Goal: Information Seeking & Learning: Check status

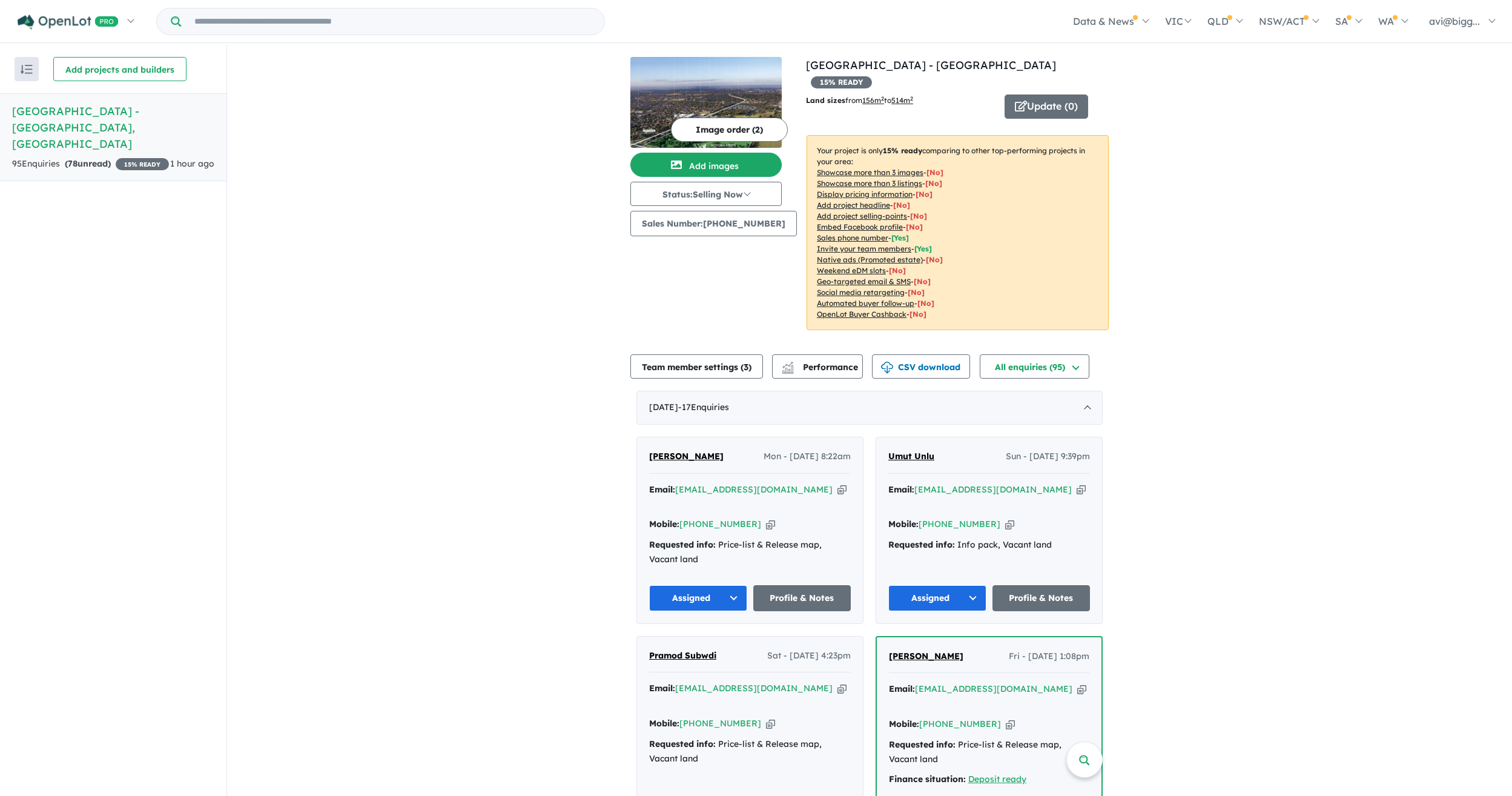
click at [752, 199] on button "Status: Selling Now" at bounding box center [706, 194] width 151 height 25
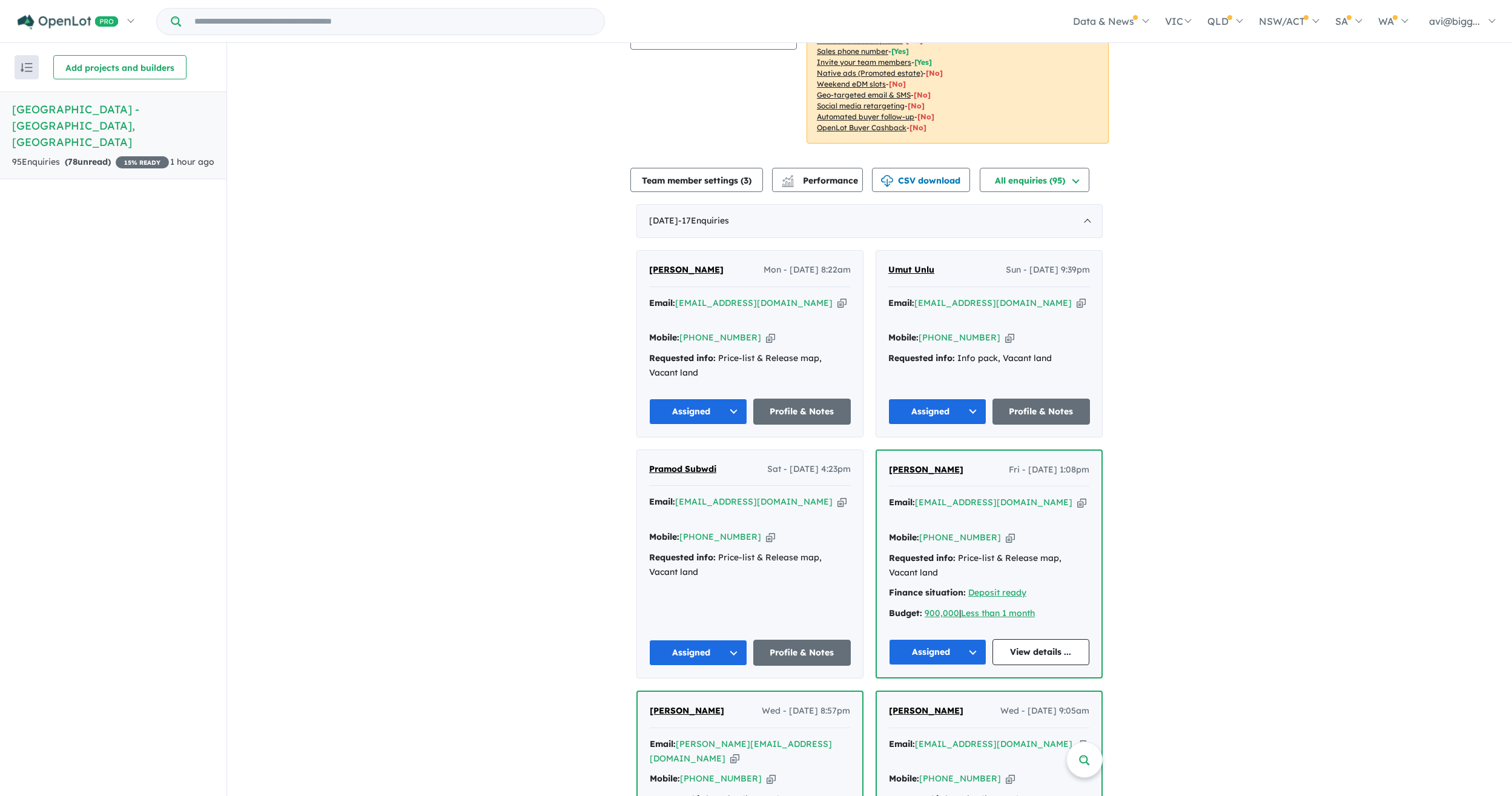
scroll to position [242, 0]
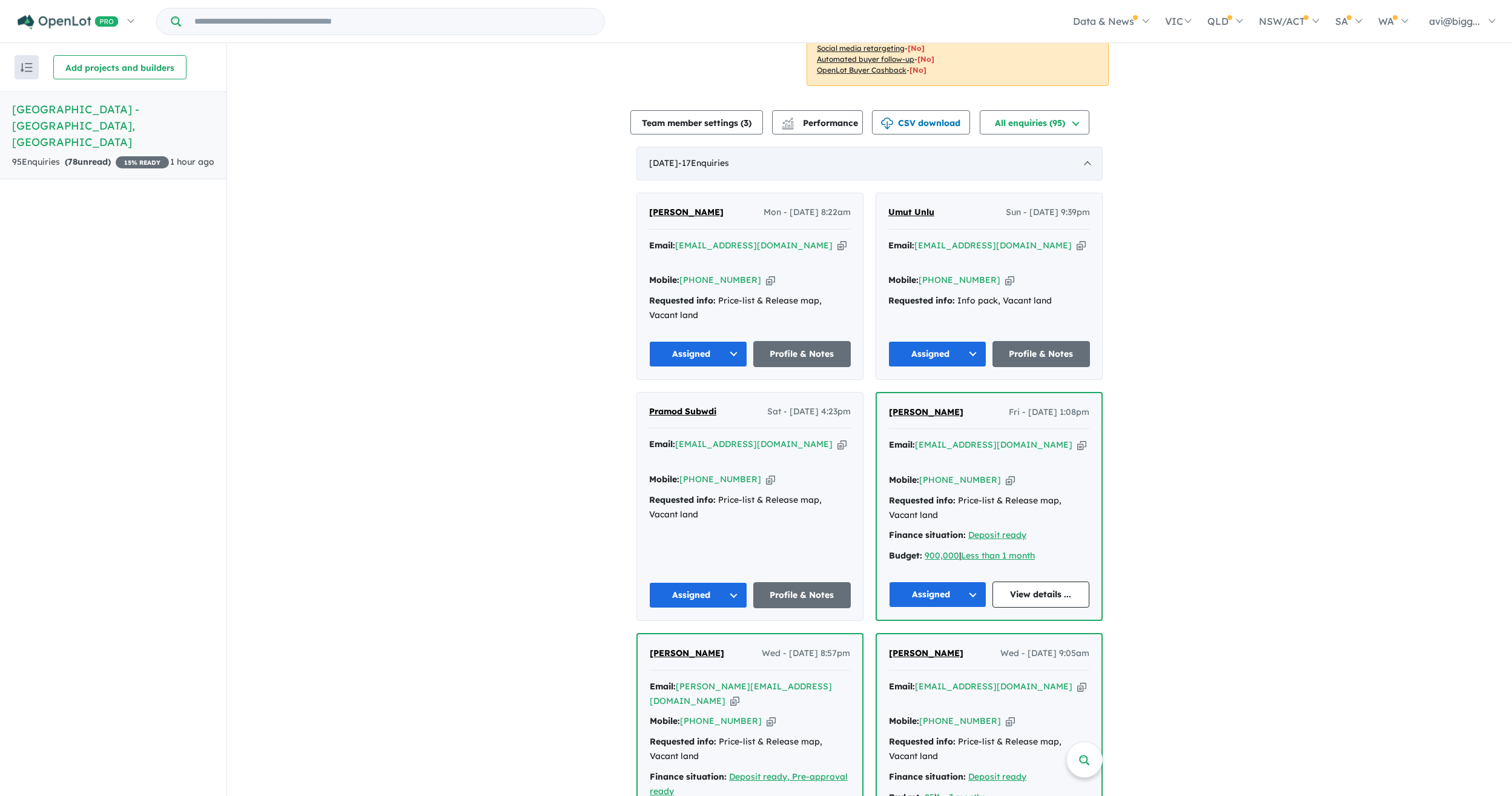
click at [795, 154] on div "[DATE] - 17 Enquir ies ( 0 unread)" at bounding box center [869, 163] width 466 height 34
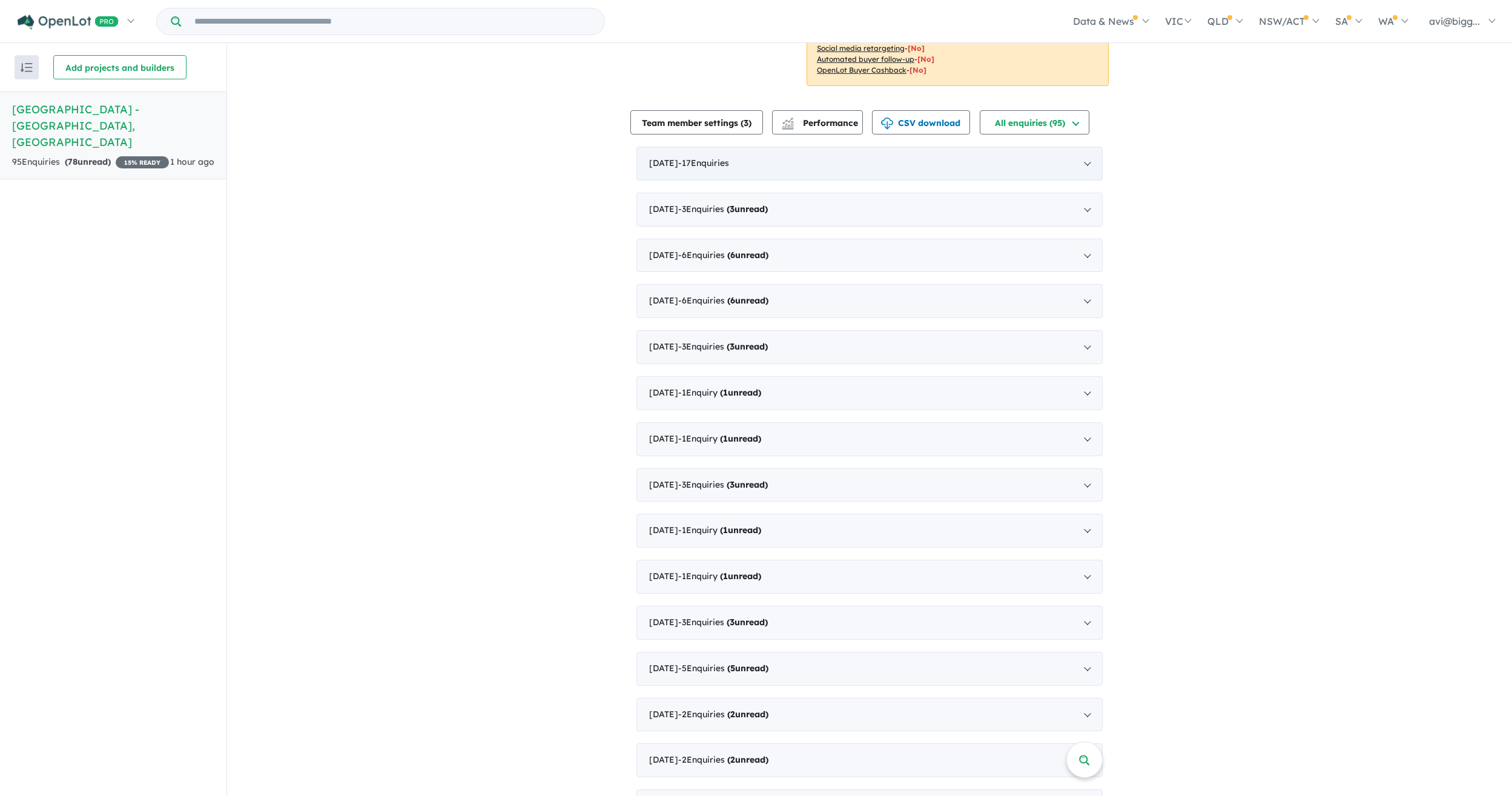
click at [795, 154] on div "[DATE] - 17 Enquir ies ( 0 unread)" at bounding box center [869, 163] width 466 height 34
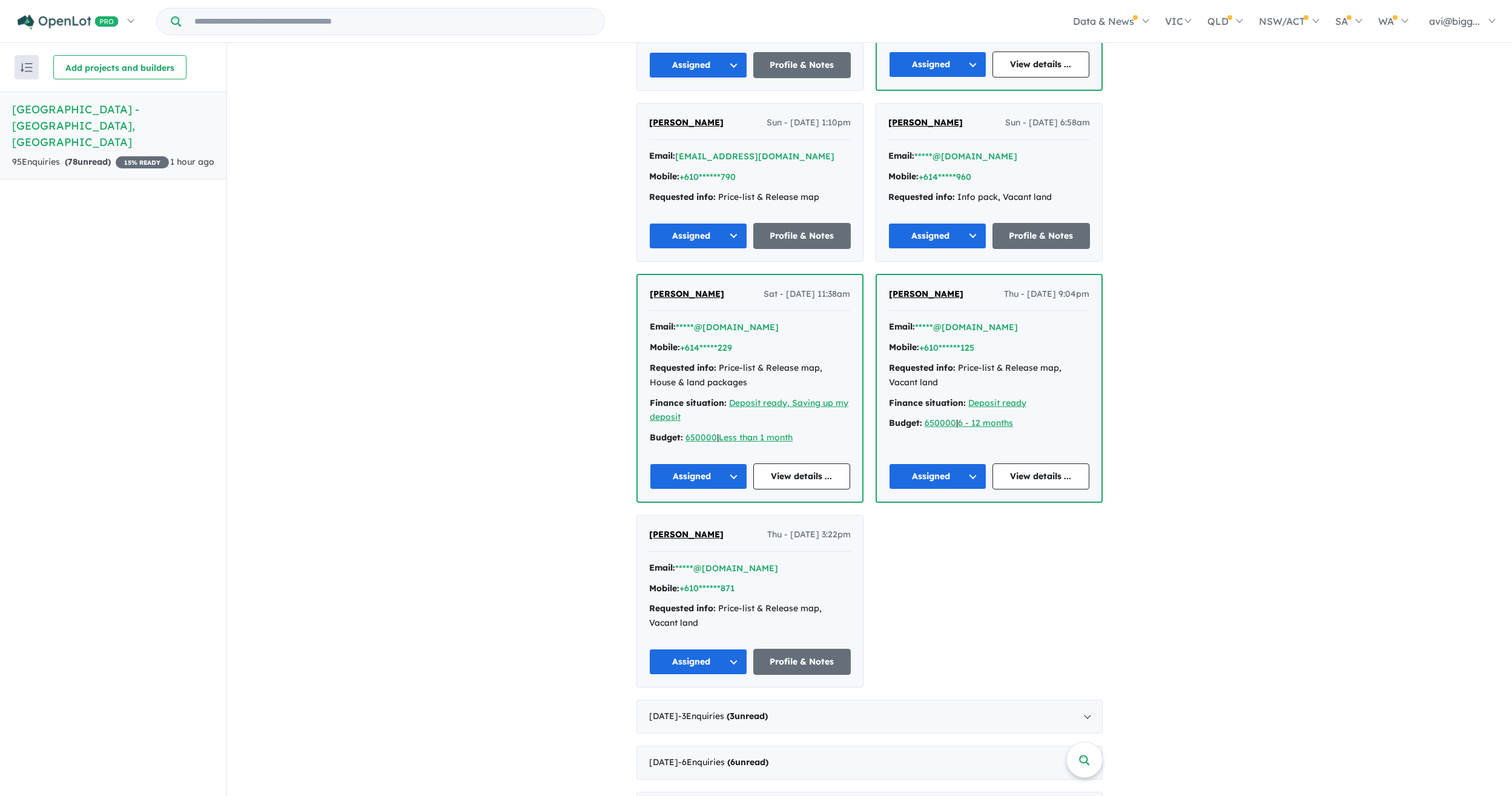
scroll to position [1635, 0]
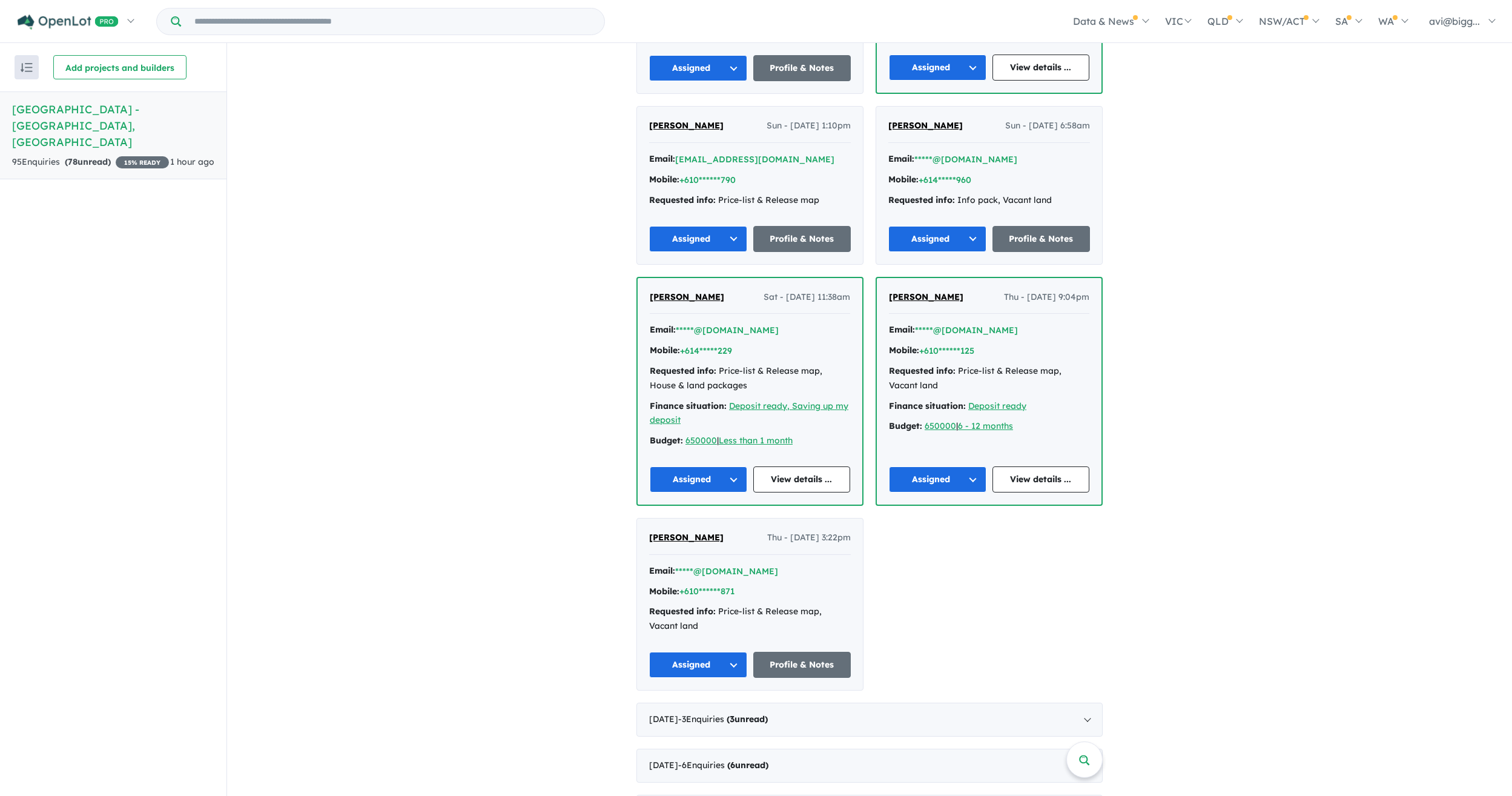
drag, startPoint x: 756, startPoint y: 652, endPoint x: 654, endPoint y: 642, distance: 102.5
click at [756, 703] on div "[DATE] - 3 Enquir ies ( 3 unread)" at bounding box center [869, 719] width 466 height 34
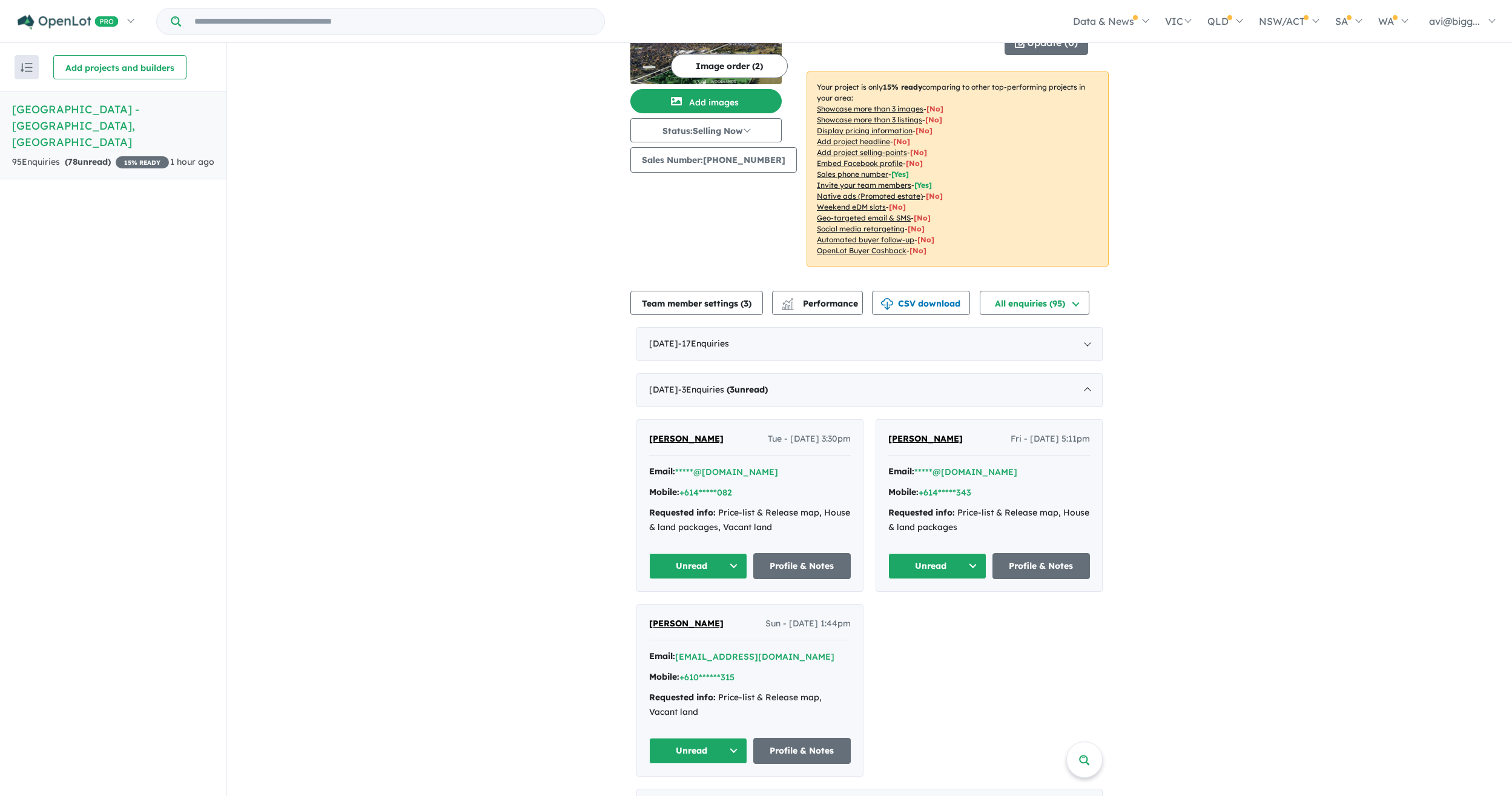
scroll to position [0, 0]
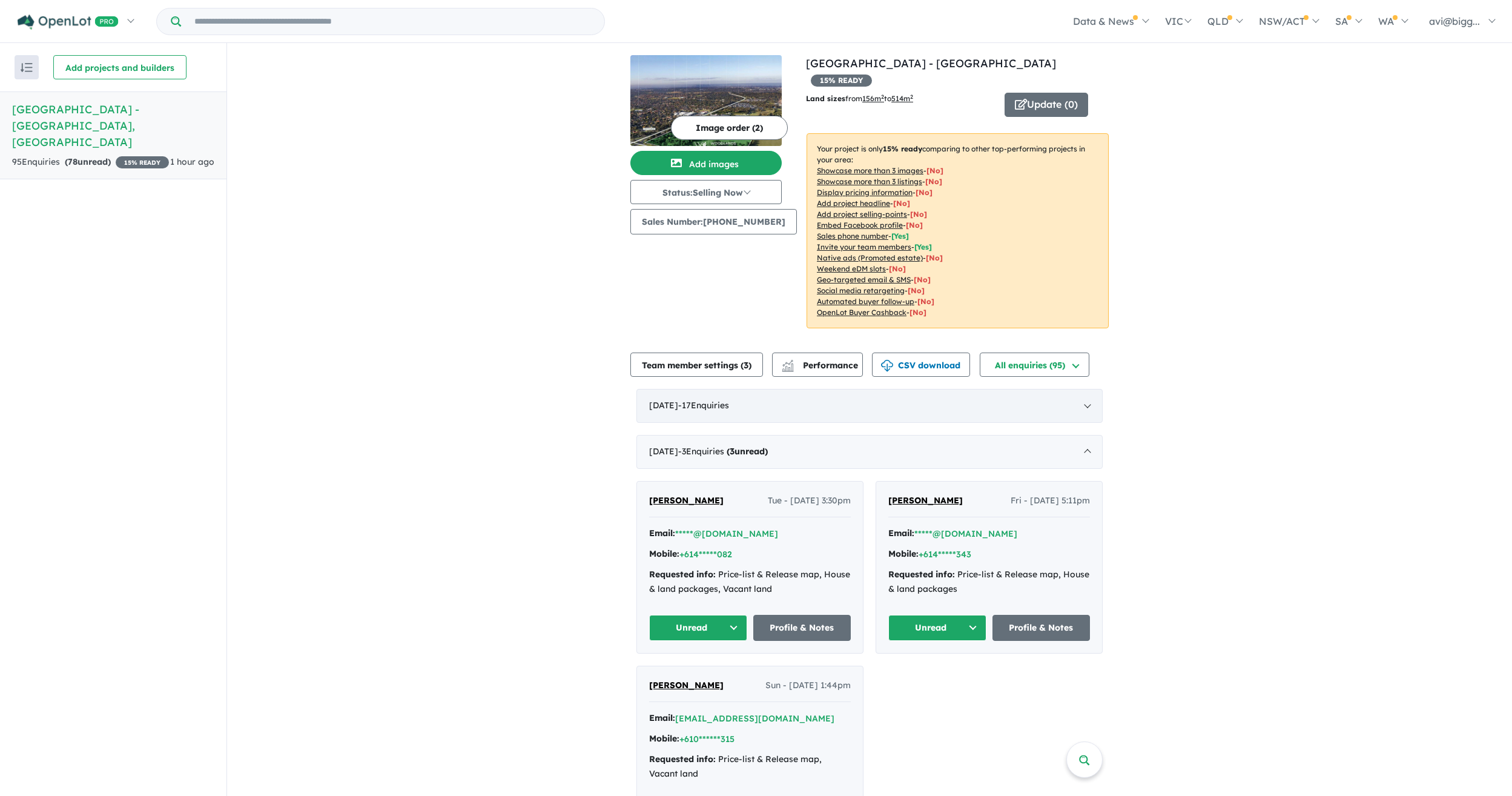
click at [756, 394] on div "[DATE] - 17 Enquir ies ( 0 unread)" at bounding box center [869, 405] width 466 height 34
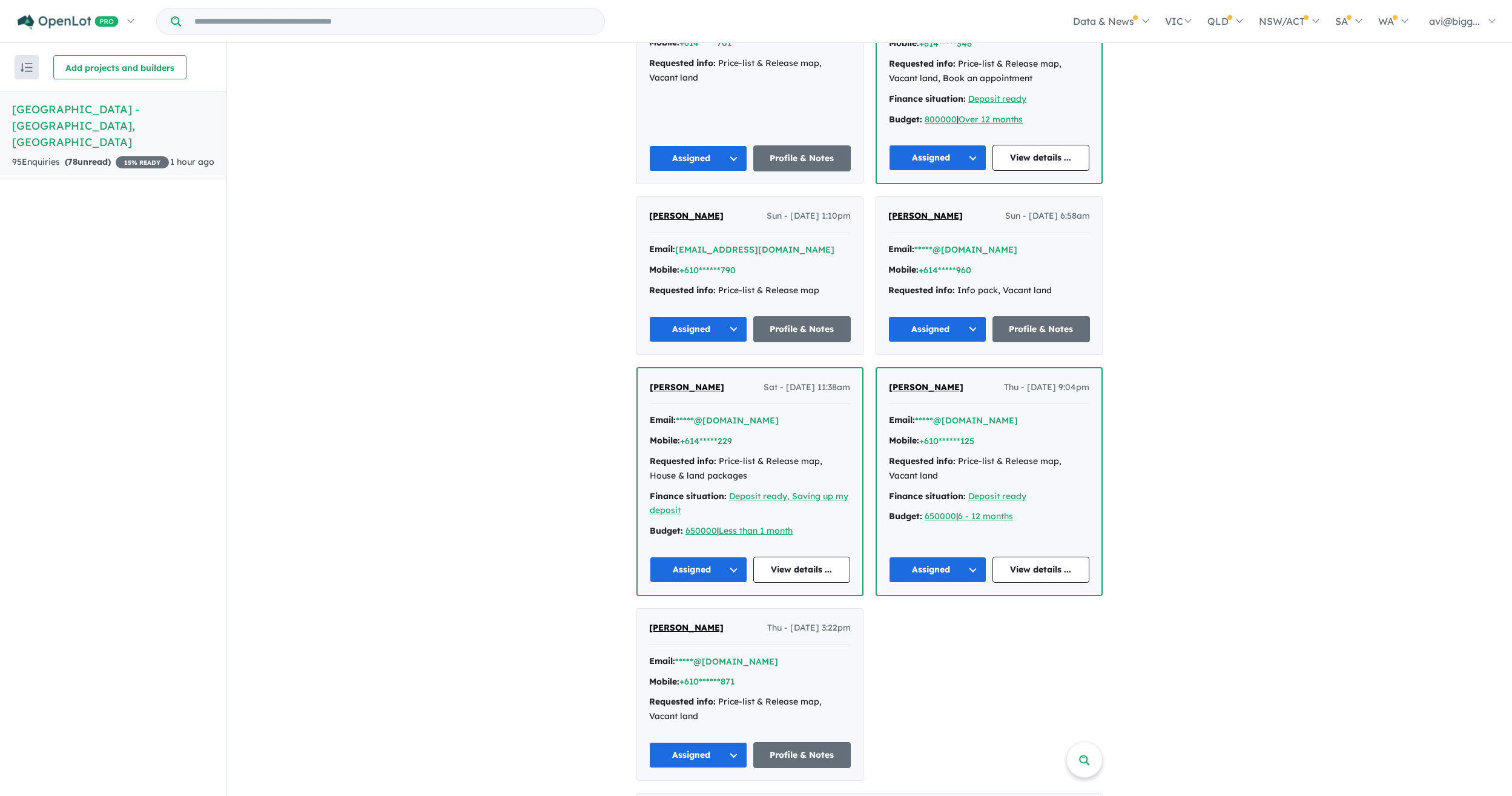
scroll to position [1635, 0]
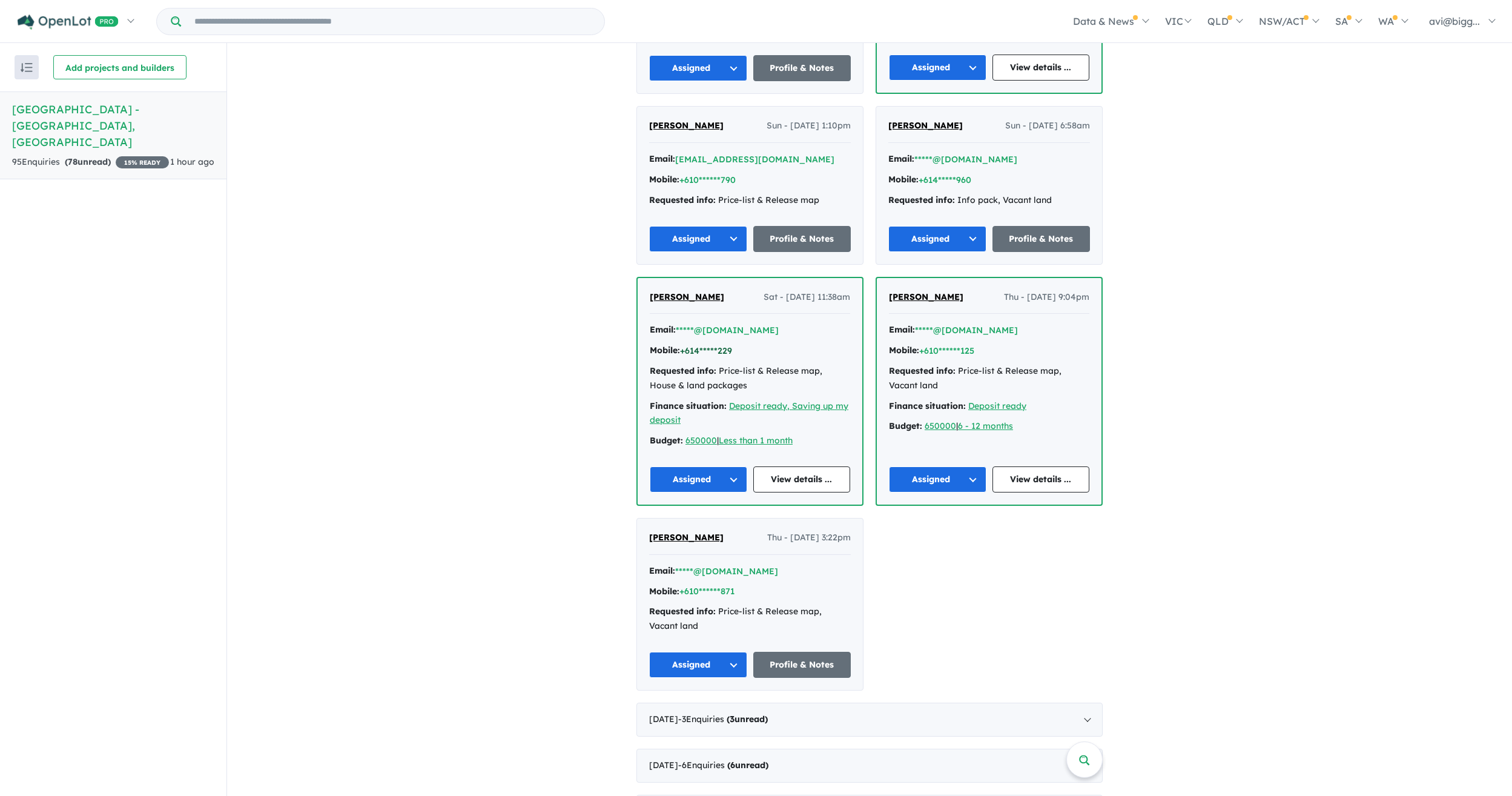
click at [715, 345] on button "+614*****229" at bounding box center [705, 351] width 52 height 13
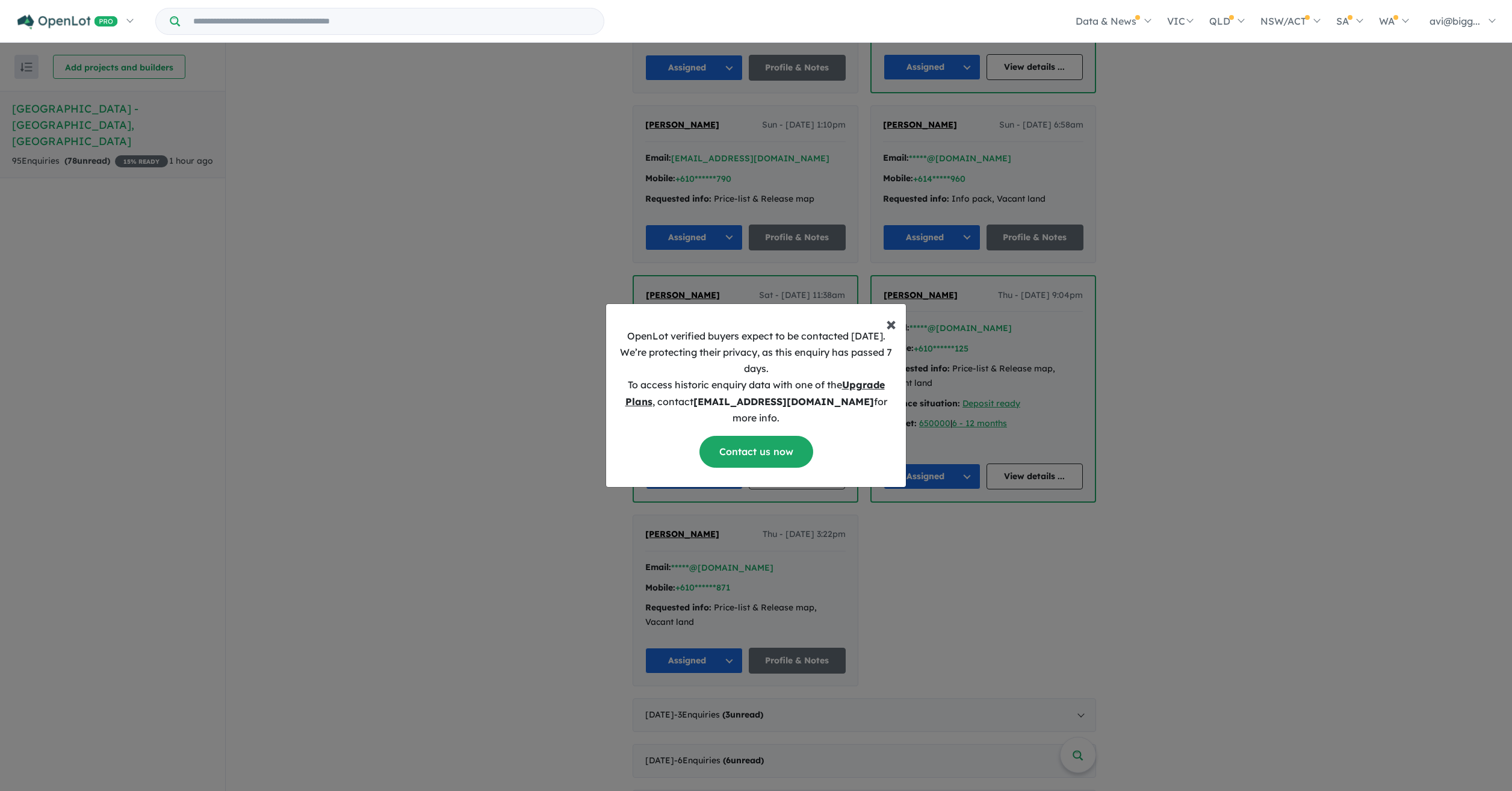
click at [890, 330] on span "×" at bounding box center [891, 323] width 10 height 24
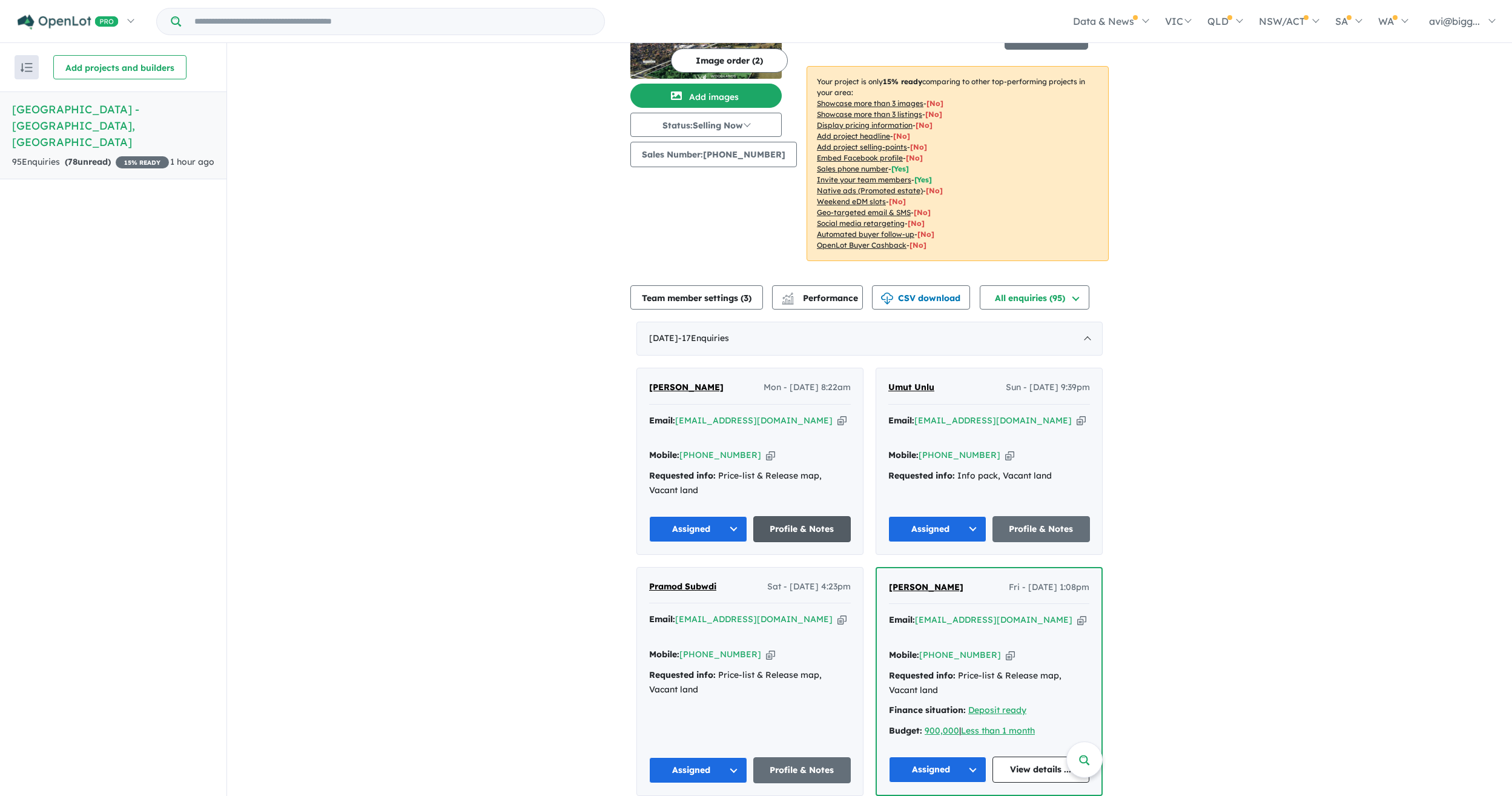
scroll to position [0, 0]
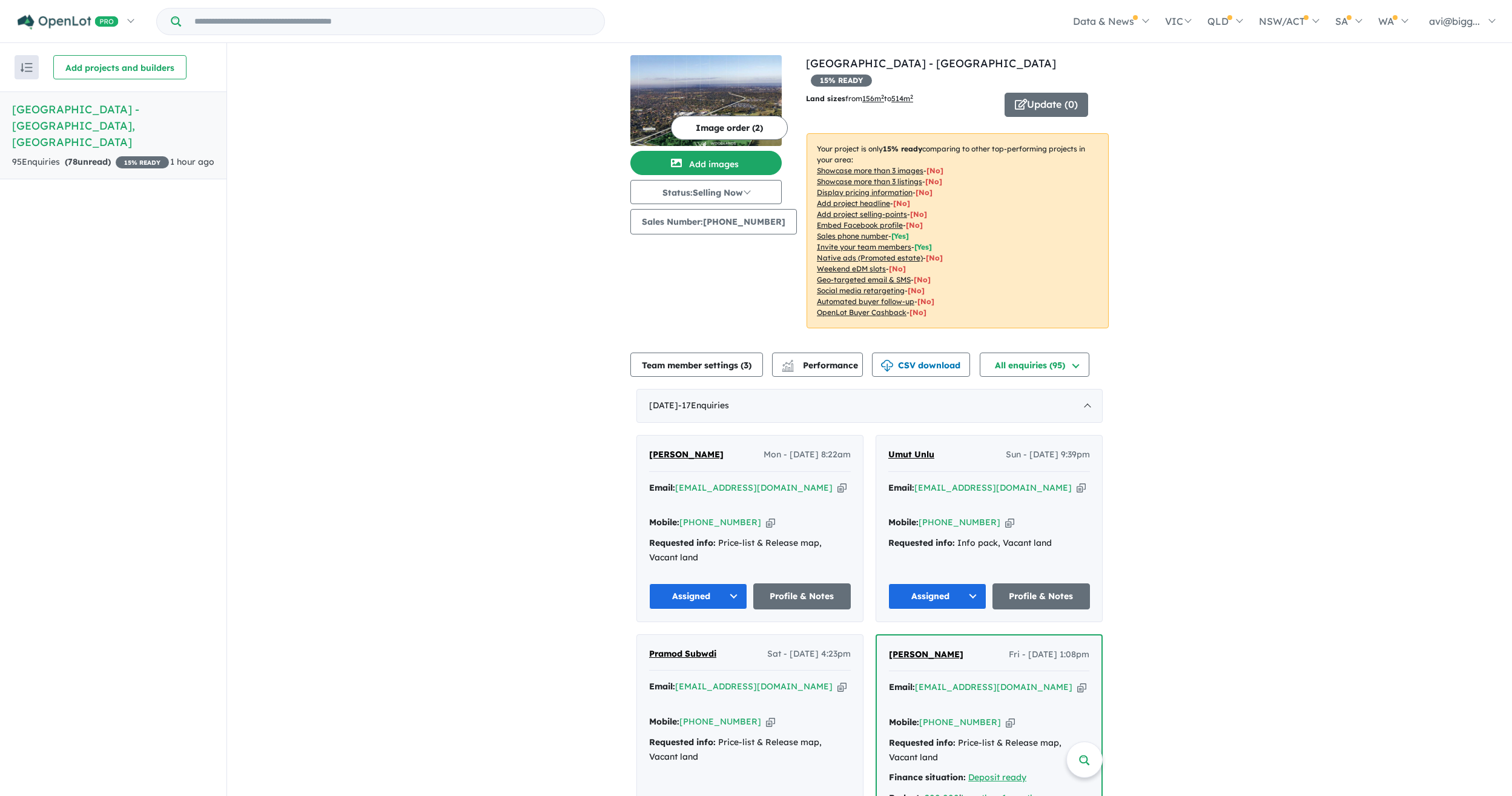
click at [288, 21] on input "Try estate name, suburb, builder or developer" at bounding box center [392, 21] width 418 height 26
